Goal: Information Seeking & Learning: Learn about a topic

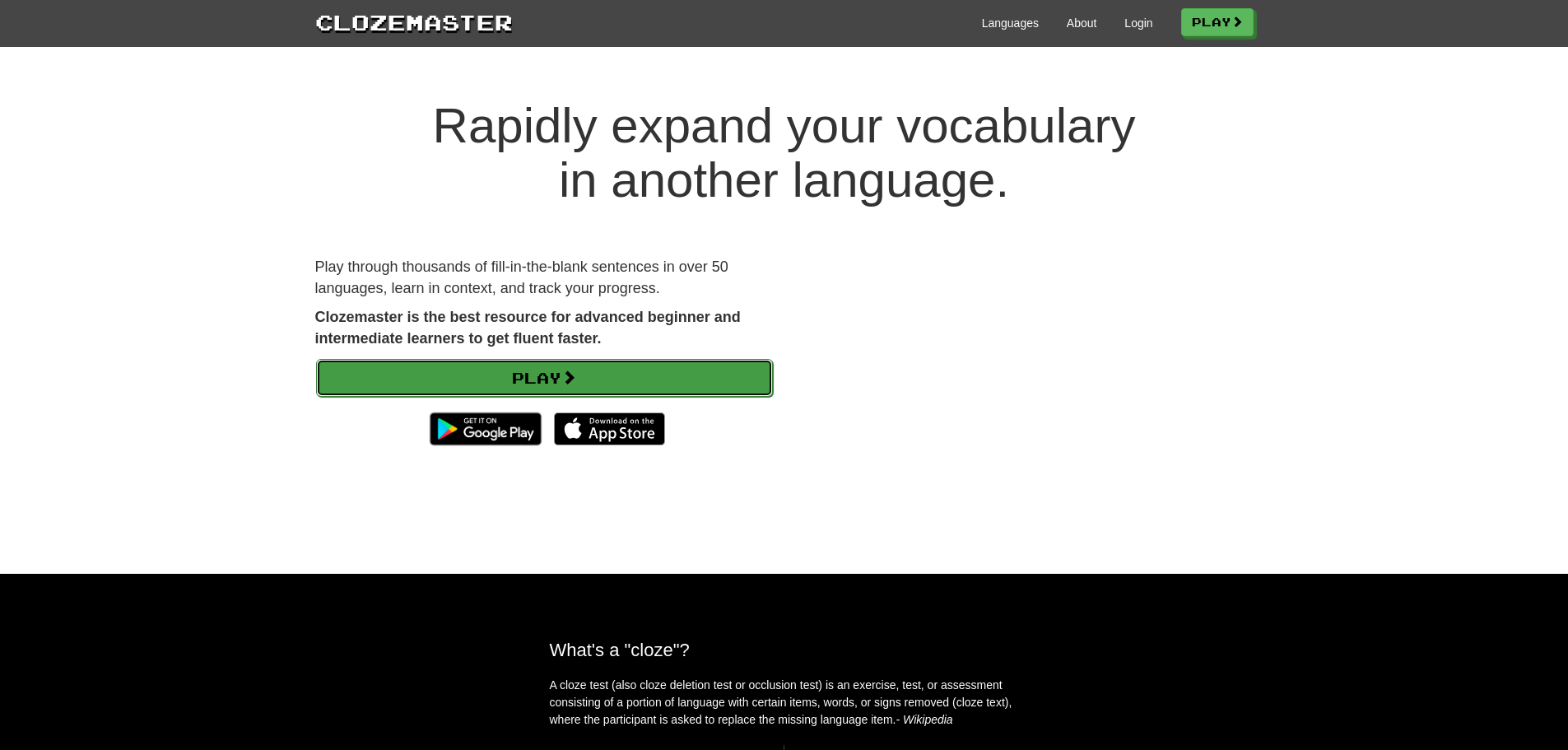
click at [532, 365] on link "Play" at bounding box center [544, 378] width 457 height 38
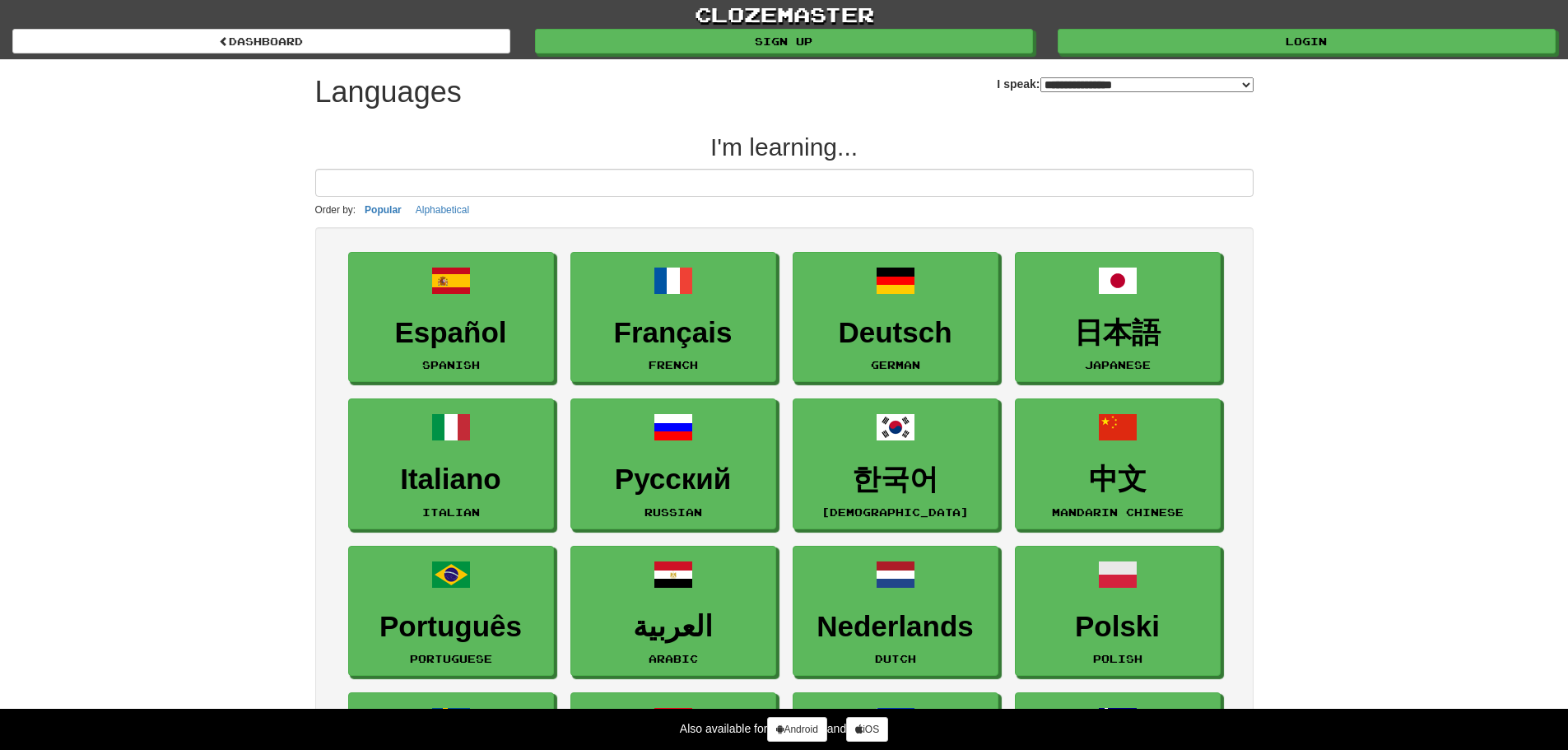
select select "*******"
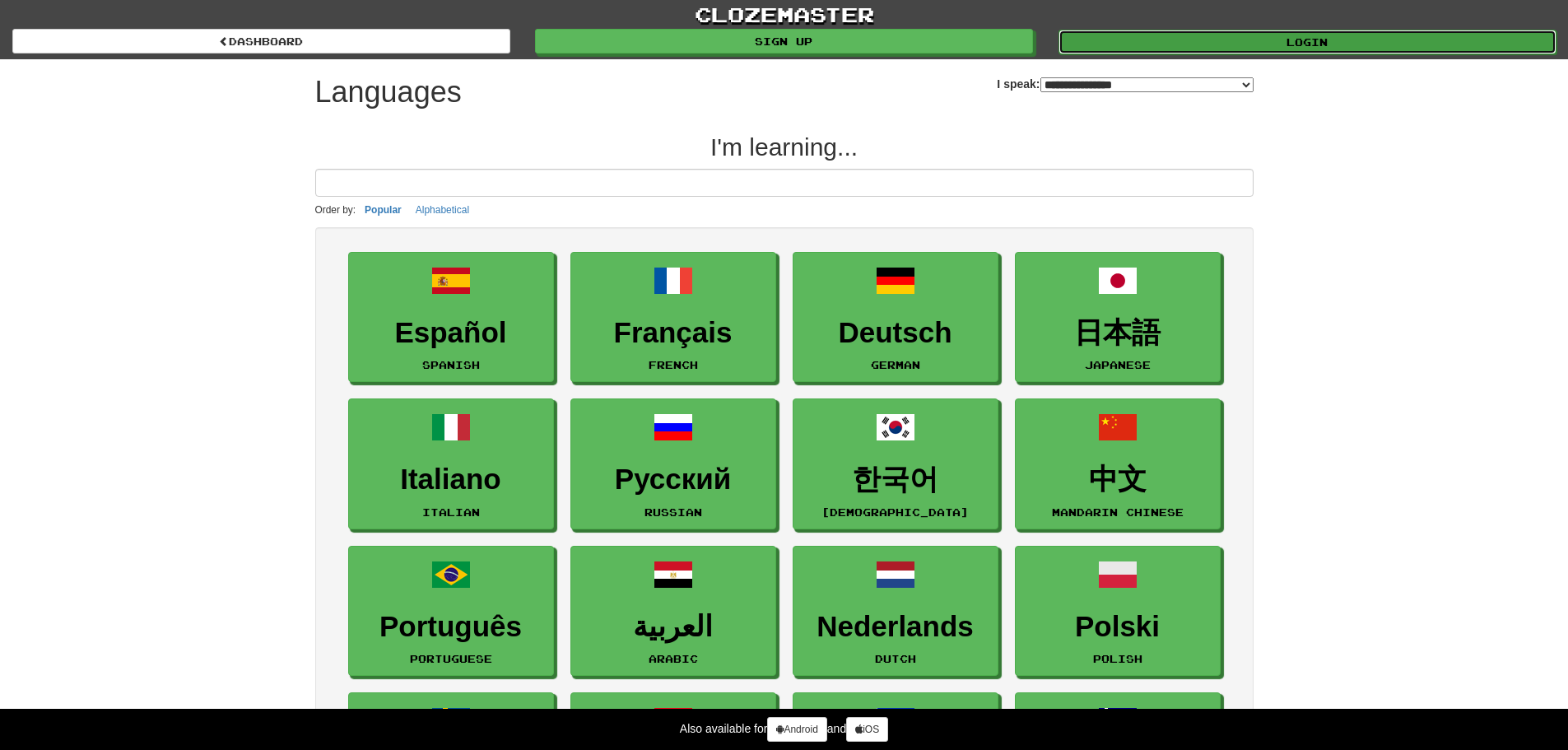
click at [1330, 40] on link "Login" at bounding box center [1307, 42] width 498 height 25
